Goal: Task Accomplishment & Management: Use online tool/utility

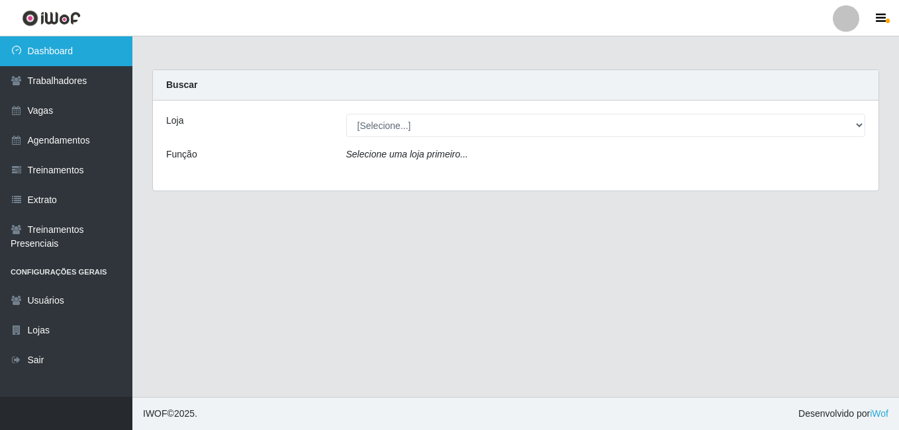
click at [61, 47] on link "Dashboard" at bounding box center [66, 51] width 132 height 30
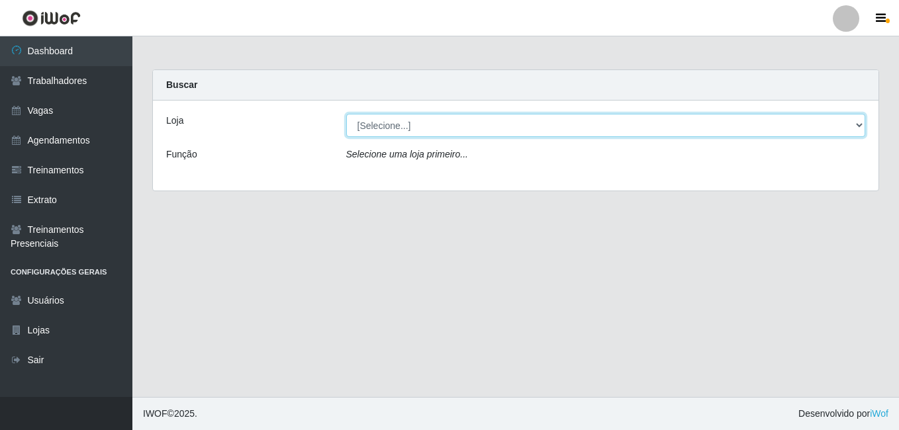
click at [613, 125] on select "[Selecione...] [PERSON_NAME]" at bounding box center [606, 125] width 520 height 23
select select "430"
click at [346, 114] on select "[Selecione...] [PERSON_NAME]" at bounding box center [606, 125] width 520 height 23
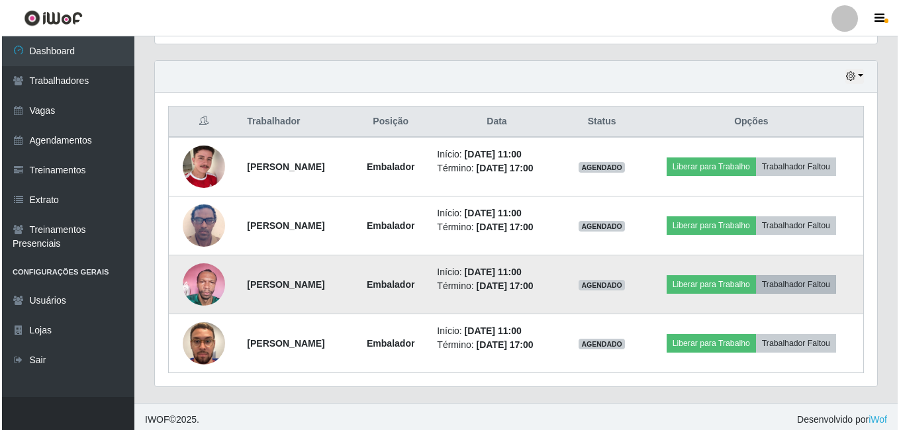
scroll to position [449, 0]
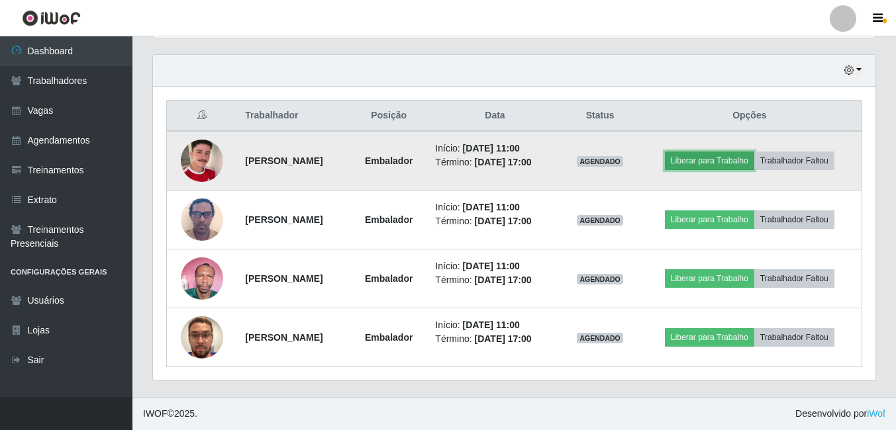
click at [731, 162] on button "Liberar para Trabalho" at bounding box center [709, 161] width 89 height 19
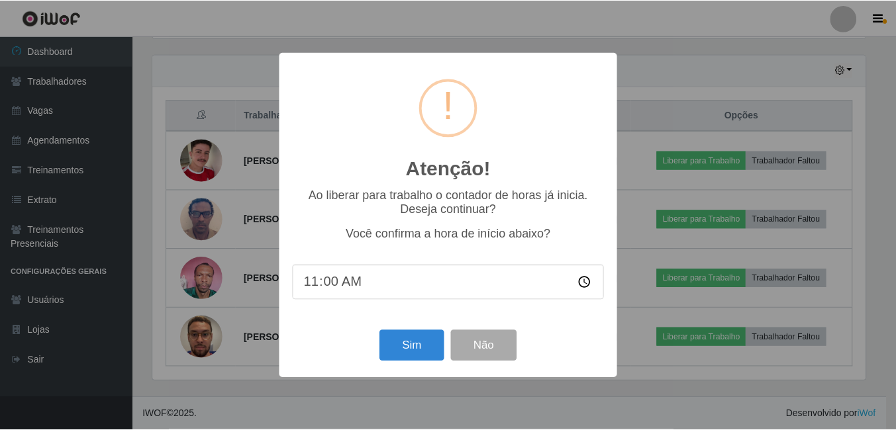
scroll to position [275, 716]
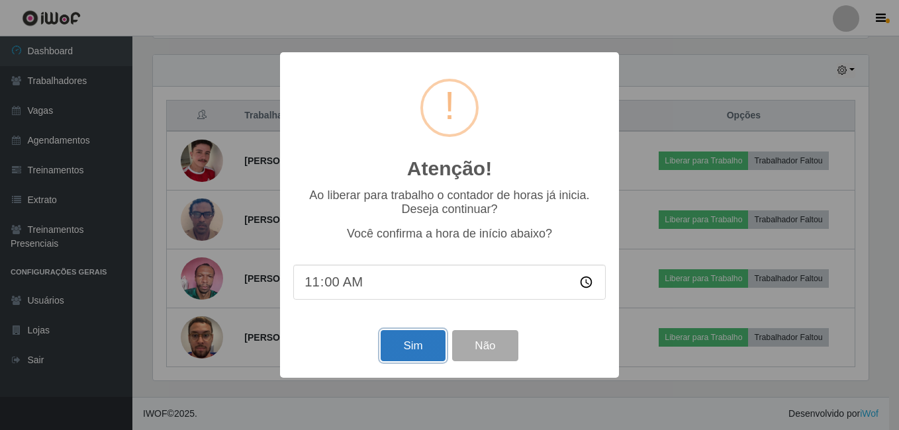
click at [415, 351] on button "Sim" at bounding box center [413, 345] width 64 height 31
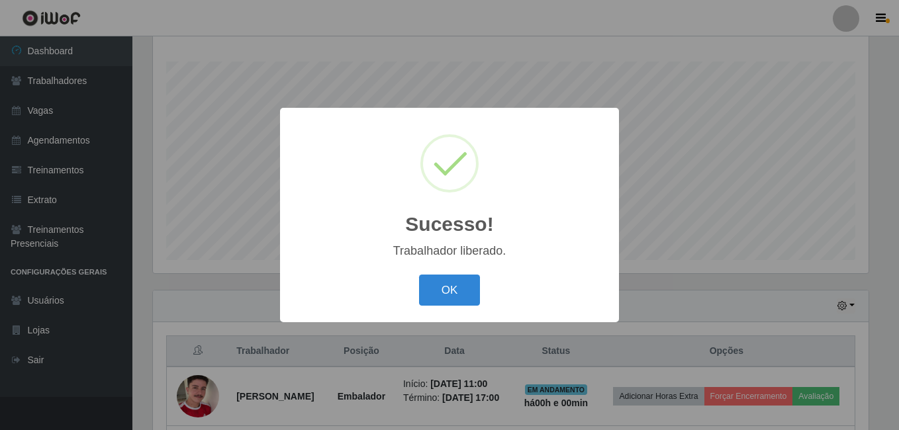
drag, startPoint x: 442, startPoint y: 291, endPoint x: 454, endPoint y: 289, distance: 12.1
click at [442, 292] on button "OK" at bounding box center [450, 290] width 62 height 31
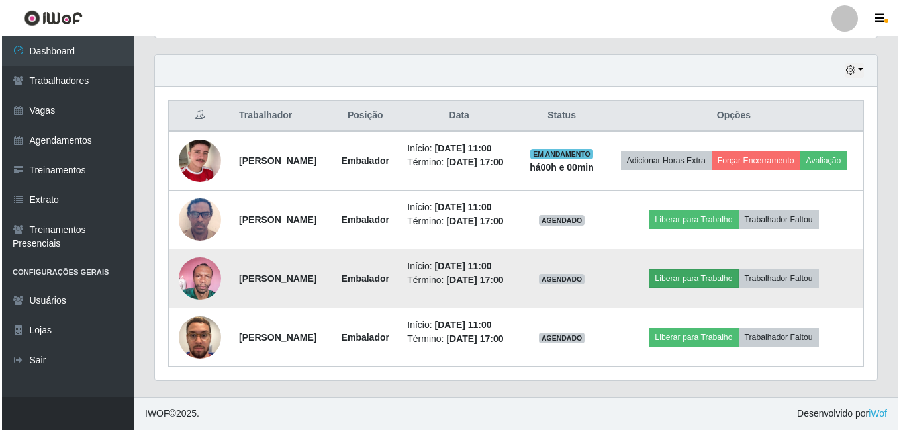
scroll to position [544, 0]
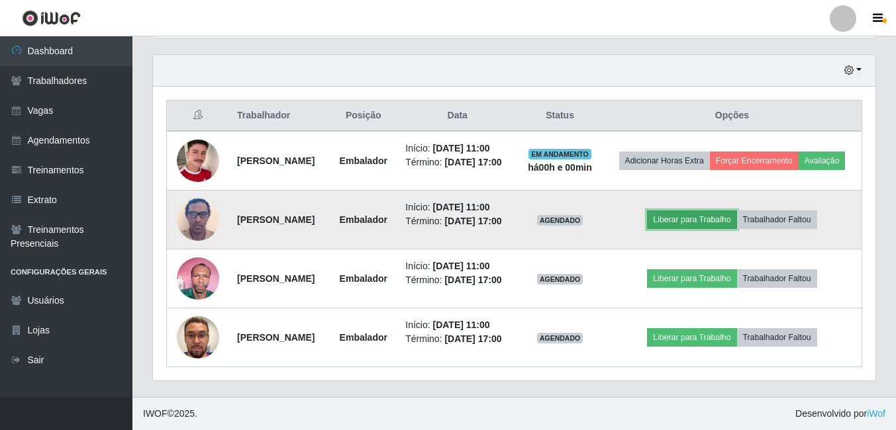
click at [712, 211] on button "Liberar para Trabalho" at bounding box center [691, 220] width 89 height 19
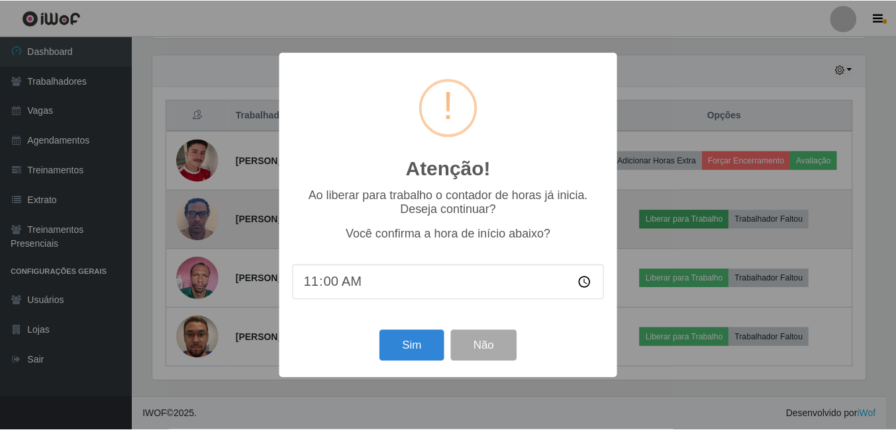
scroll to position [275, 716]
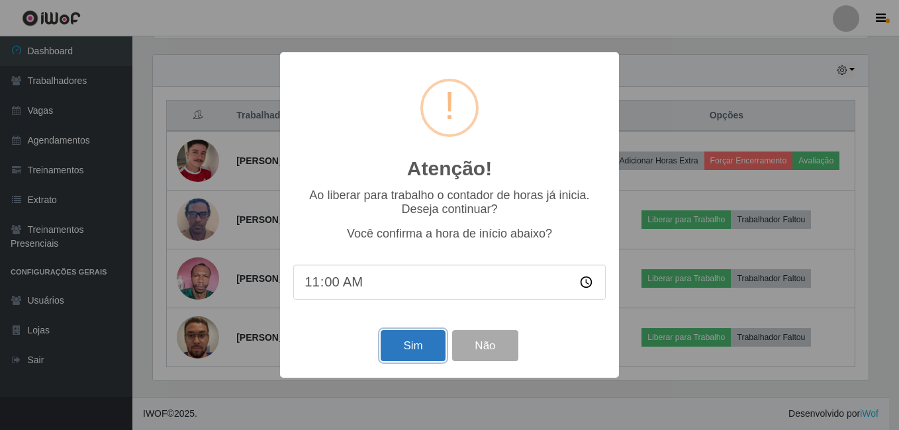
click at [396, 343] on button "Sim" at bounding box center [413, 345] width 64 height 31
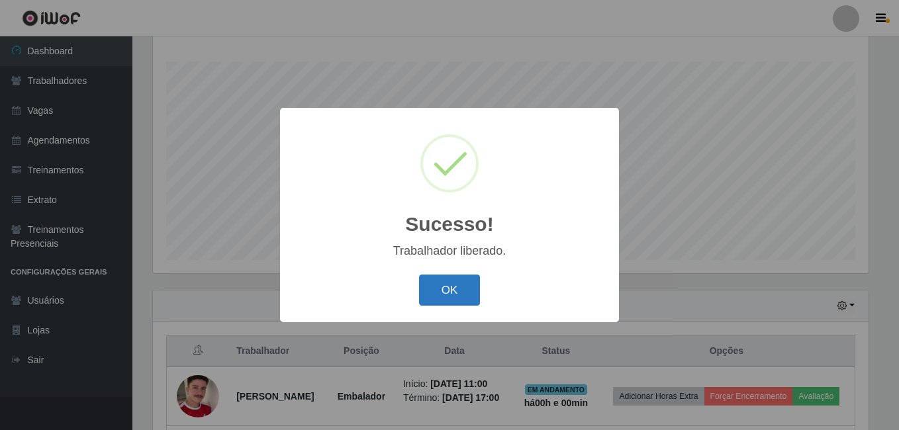
click at [445, 292] on button "OK" at bounding box center [450, 290] width 62 height 31
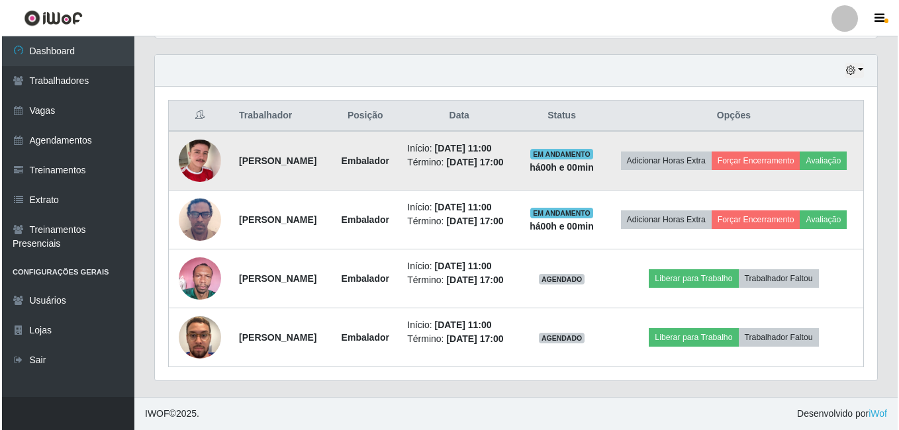
scroll to position [544, 0]
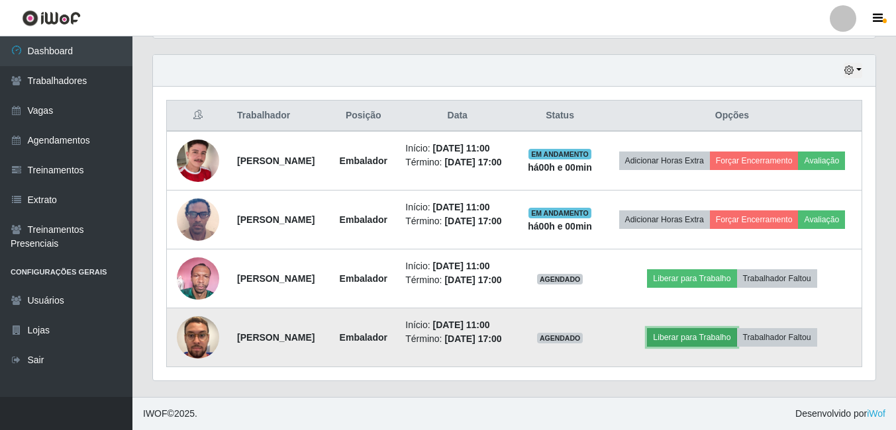
click at [715, 328] on button "Liberar para Trabalho" at bounding box center [691, 337] width 89 height 19
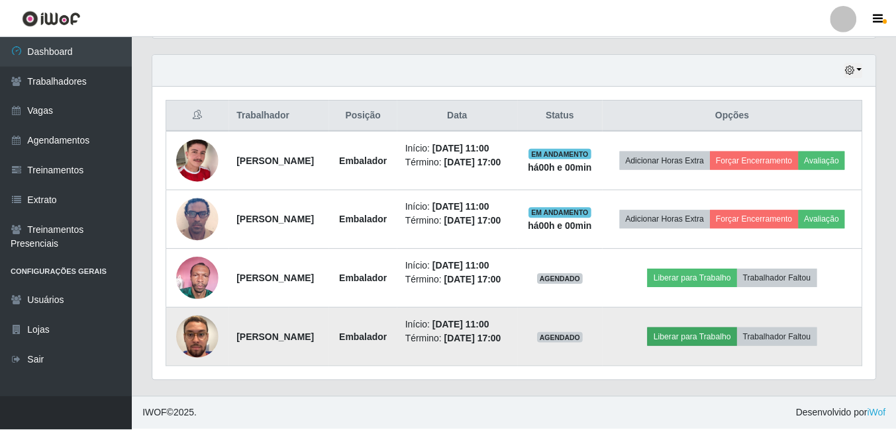
scroll to position [275, 716]
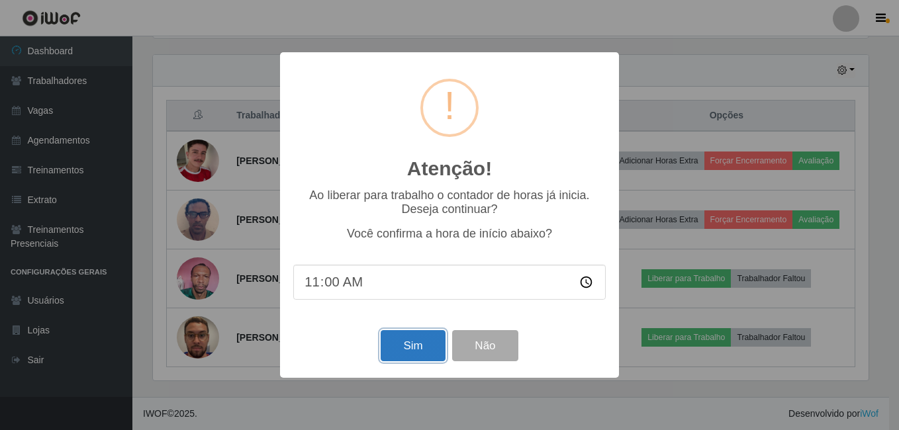
click at [403, 346] on button "Sim" at bounding box center [413, 345] width 64 height 31
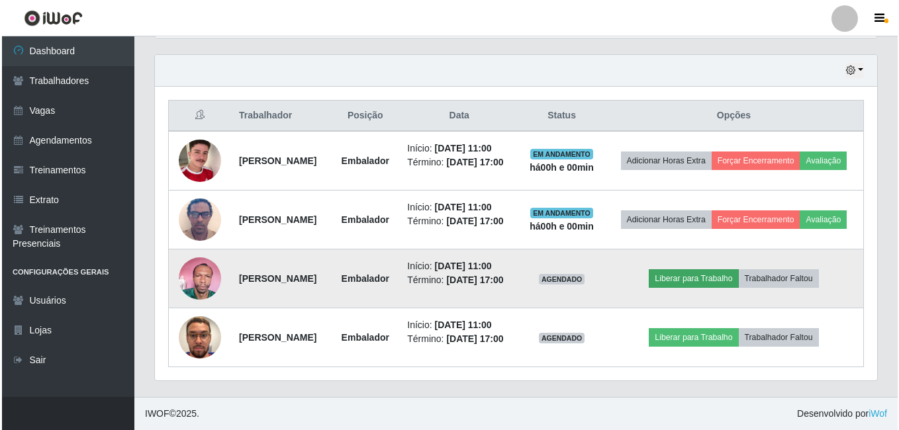
scroll to position [0, 0]
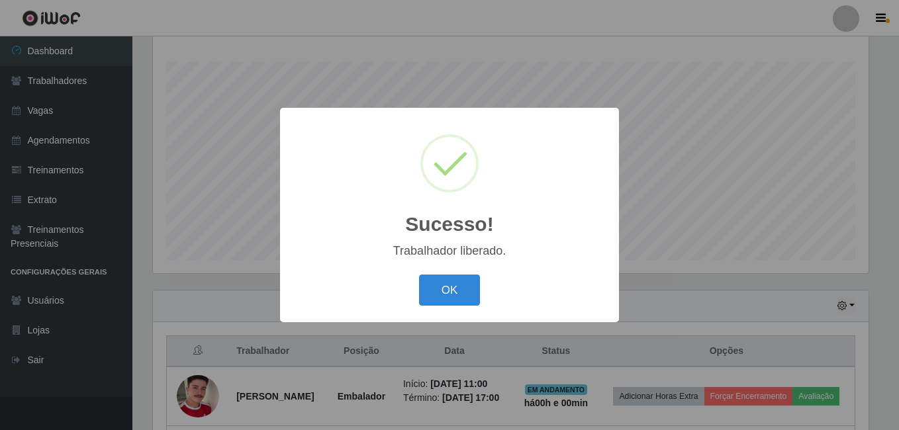
drag, startPoint x: 442, startPoint y: 285, endPoint x: 632, endPoint y: 291, distance: 190.1
click at [452, 286] on button "OK" at bounding box center [450, 290] width 62 height 31
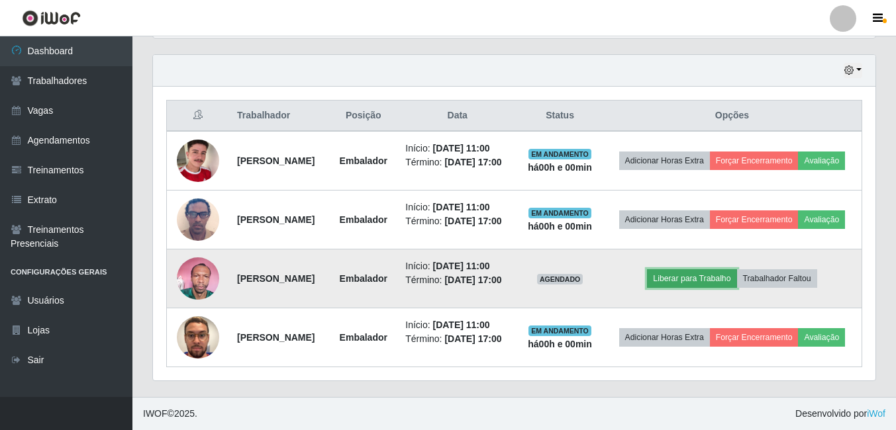
click at [726, 270] on button "Liberar para Trabalho" at bounding box center [691, 279] width 89 height 19
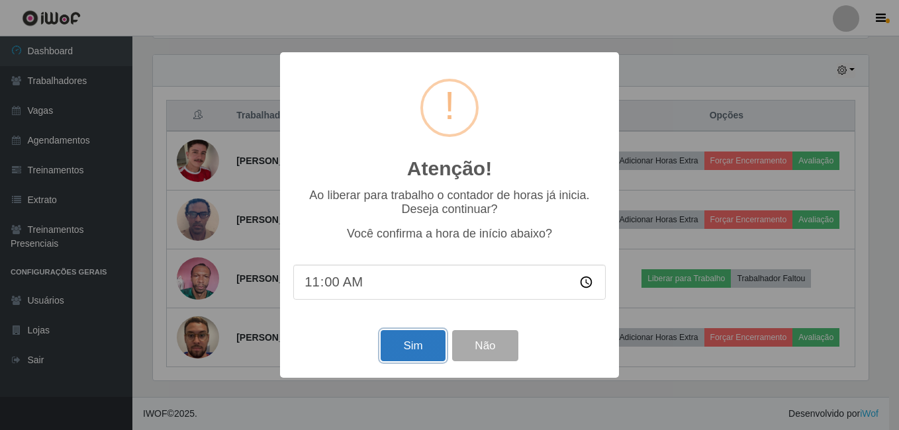
click at [428, 346] on button "Sim" at bounding box center [413, 345] width 64 height 31
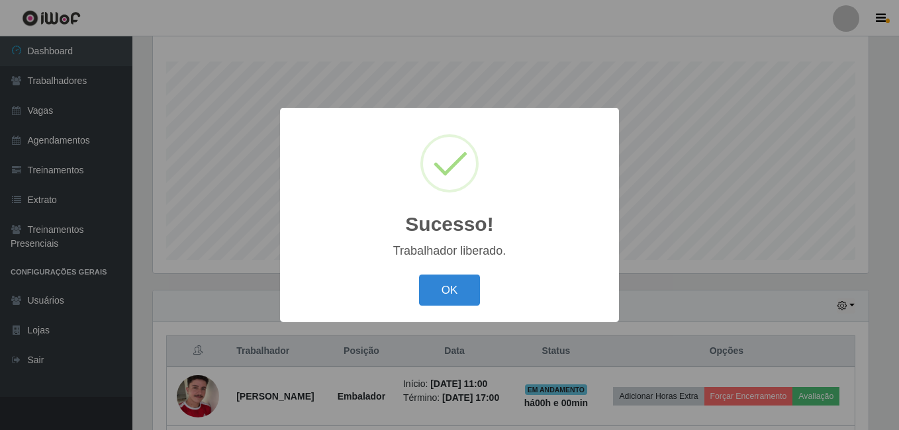
click at [458, 291] on button "OK" at bounding box center [450, 290] width 62 height 31
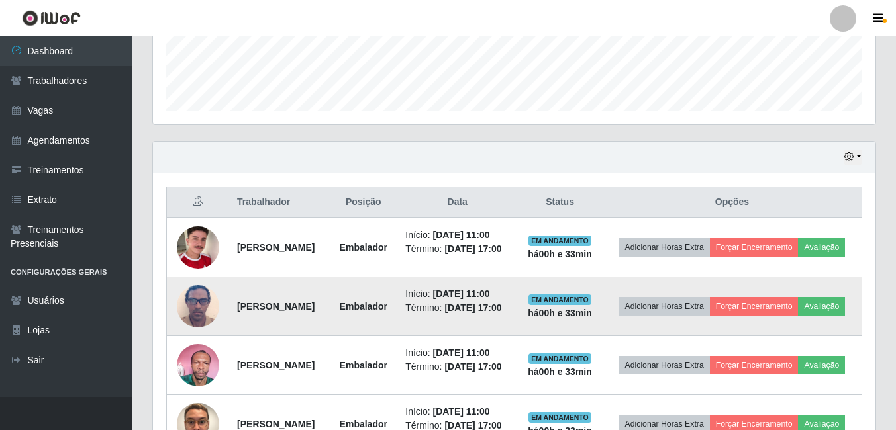
scroll to position [412, 0]
